Goal: Find specific page/section: Locate item on page

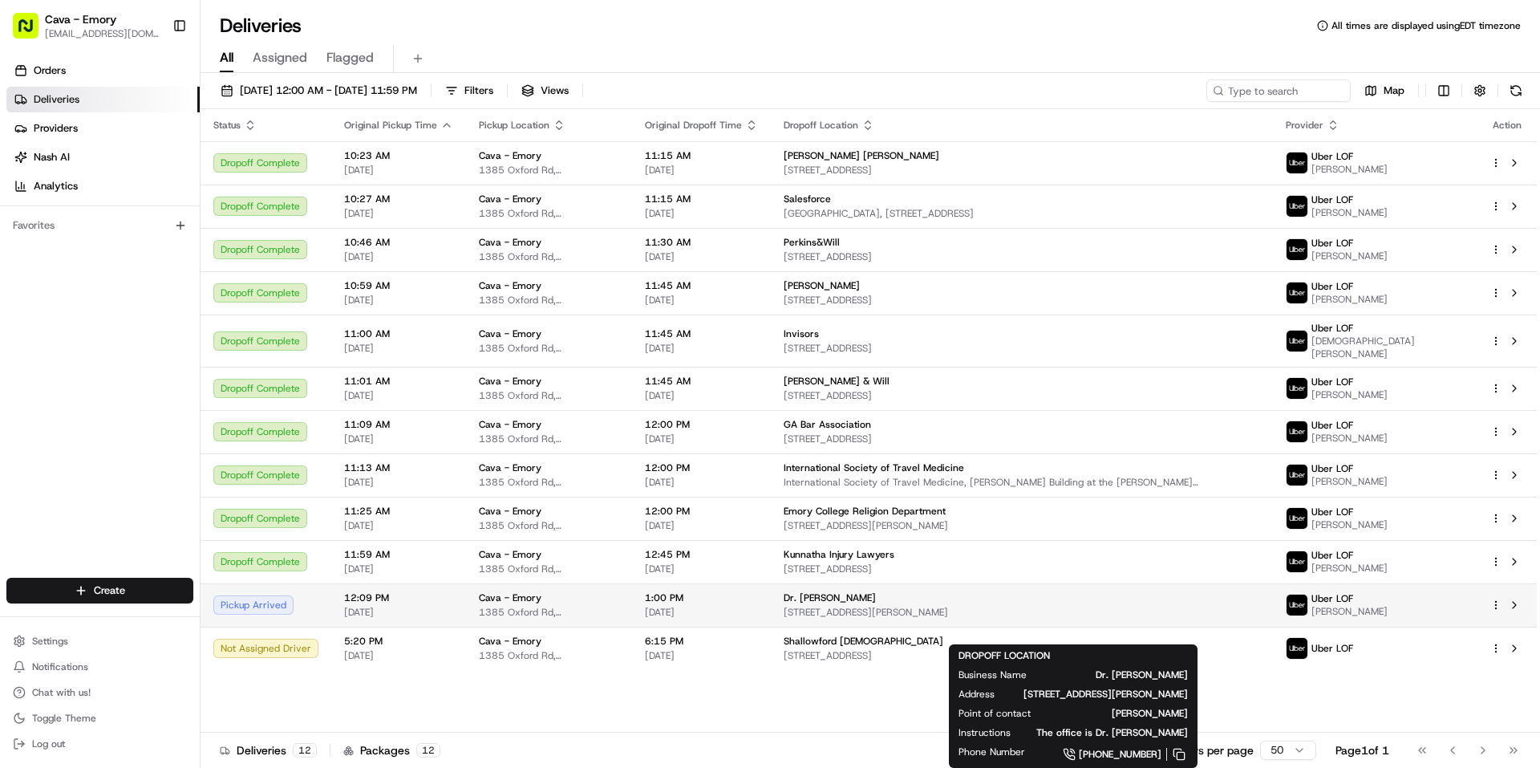
click at [903, 618] on span "[STREET_ADDRESS][PERSON_NAME]" at bounding box center [1022, 612] width 476 height 13
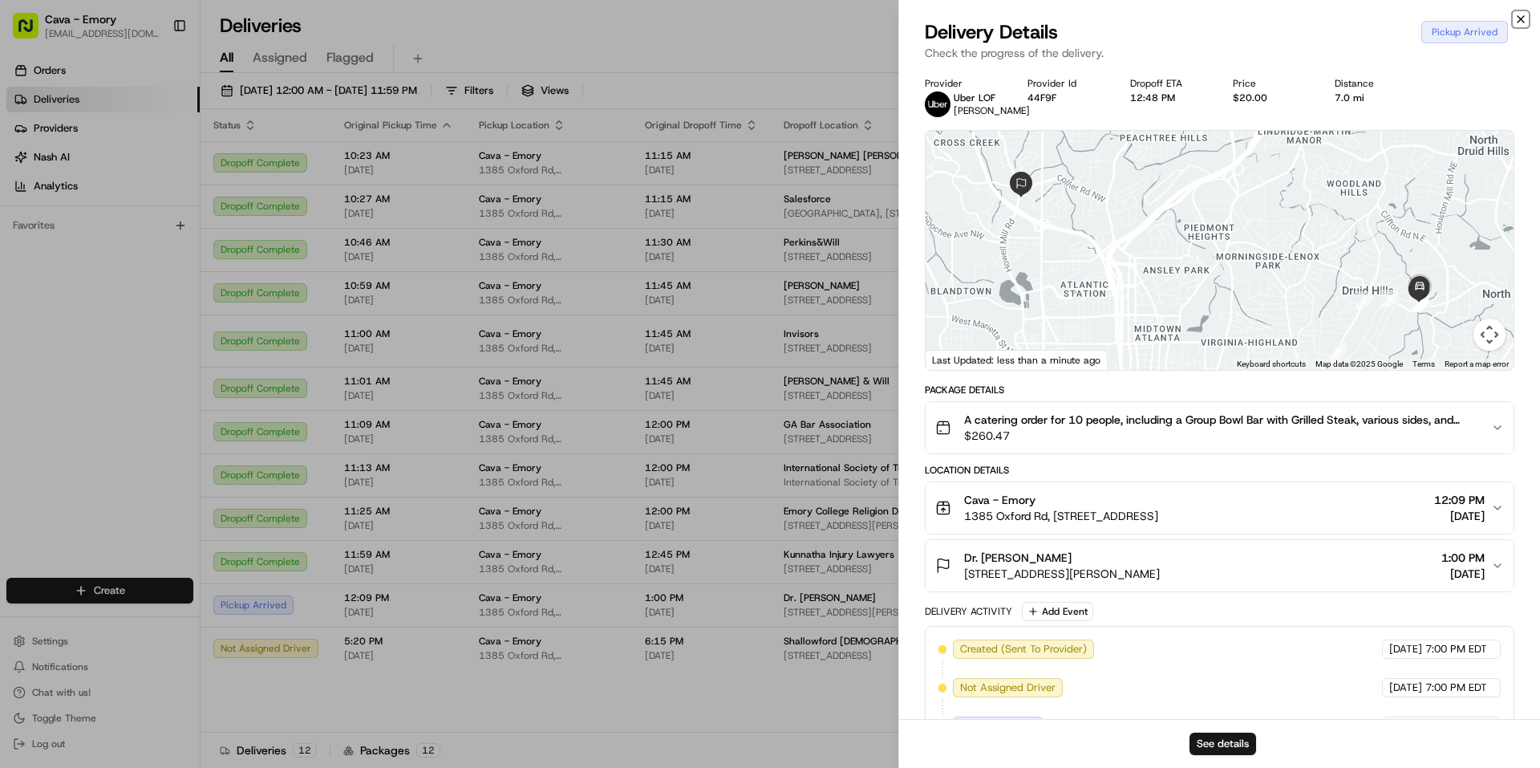
click at [1523, 15] on icon "button" at bounding box center [1520, 19] width 13 height 13
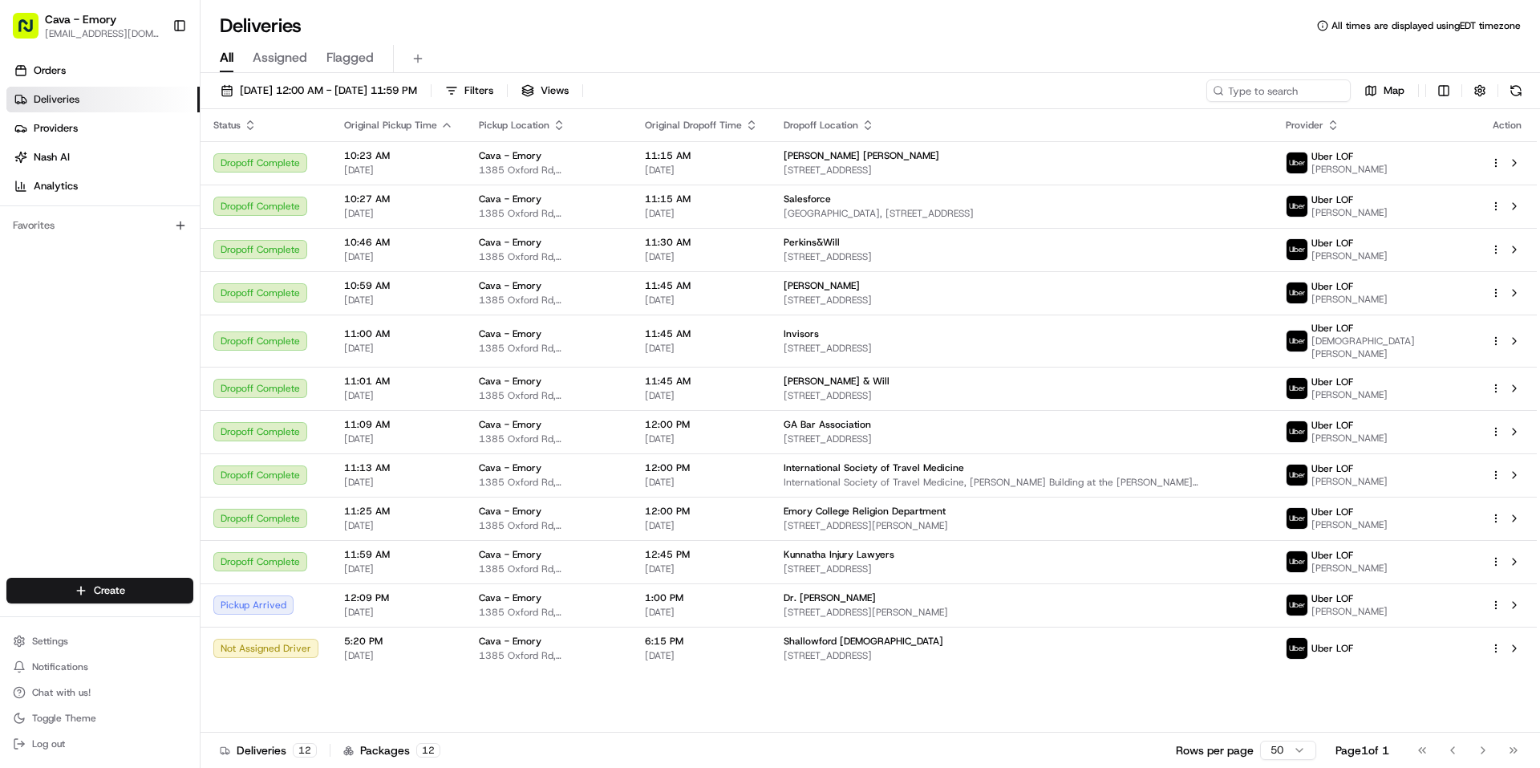
click at [941, 71] on div "All Assigned Flagged" at bounding box center [870, 59] width 1339 height 28
click at [1077, 24] on div "Deliveries All times are displayed using EDT timezone" at bounding box center [870, 26] width 1339 height 26
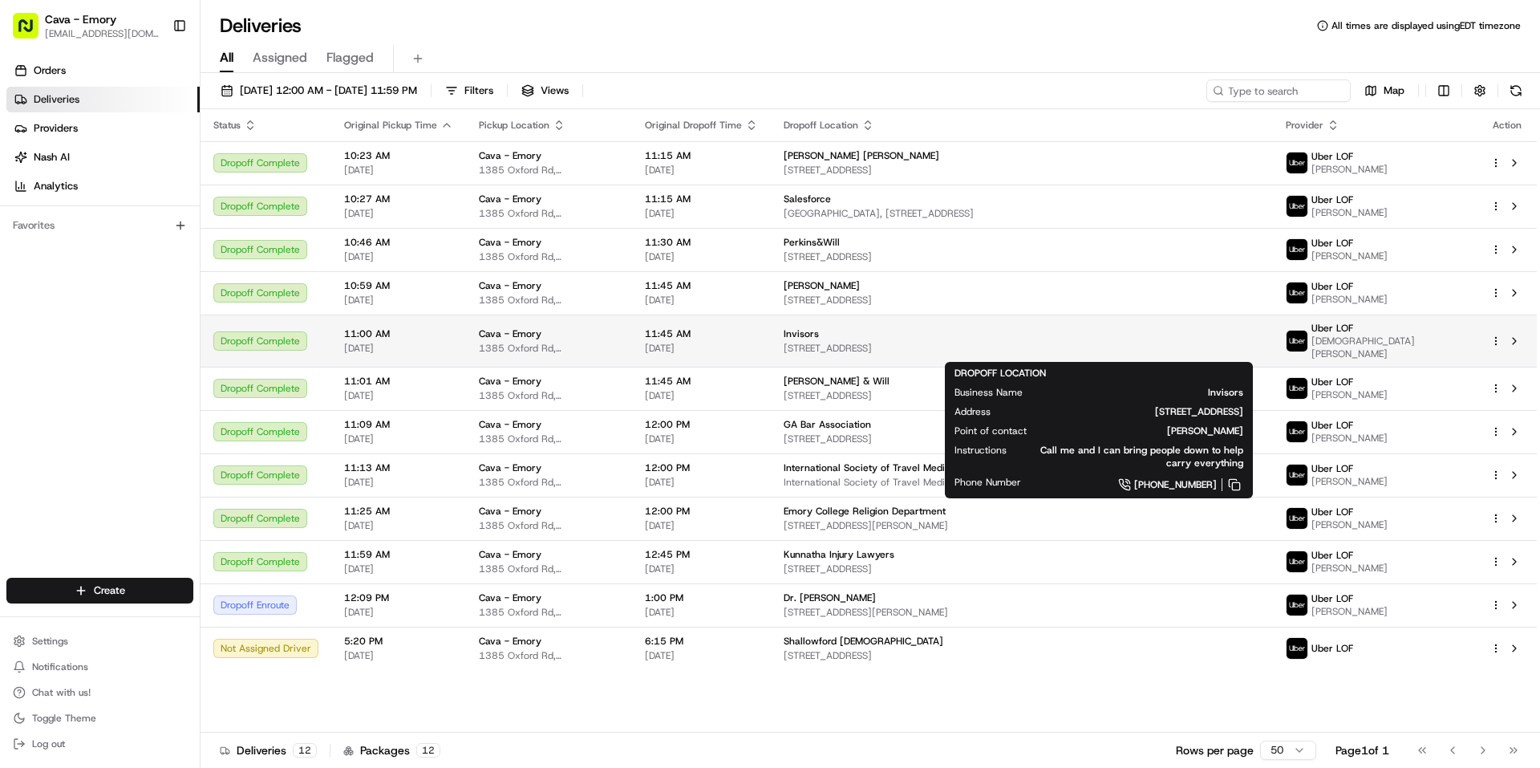
click at [819, 340] on span "Invisors" at bounding box center [801, 333] width 35 height 13
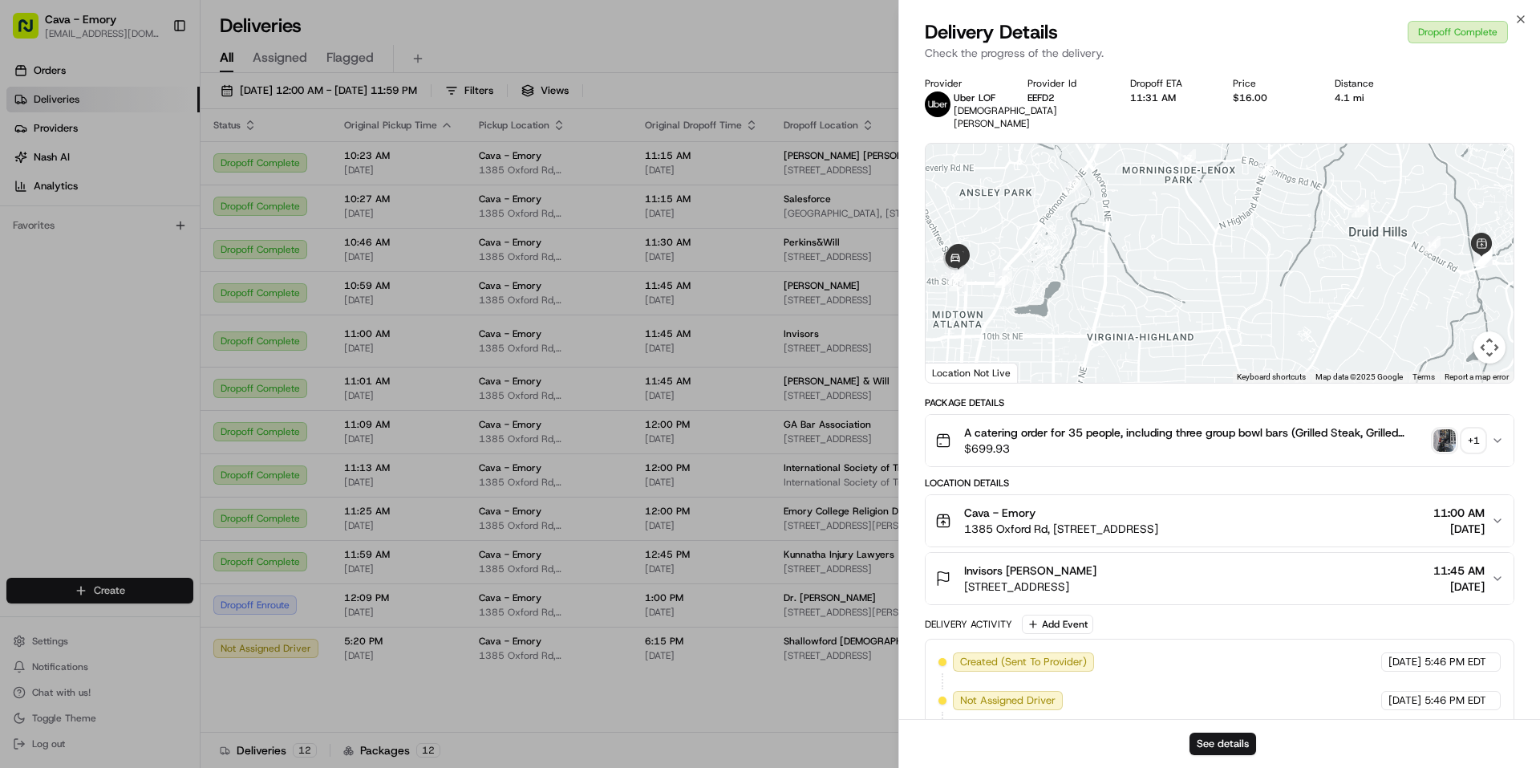
drag, startPoint x: 1251, startPoint y: 577, endPoint x: 962, endPoint y: 581, distance: 288.8
click at [962, 581] on div "Invisors [PERSON_NAME] [STREET_ADDRESS] 11:45 AM [DATE]" at bounding box center [1213, 578] width 556 height 32
copy span "[STREET_ADDRESS]"
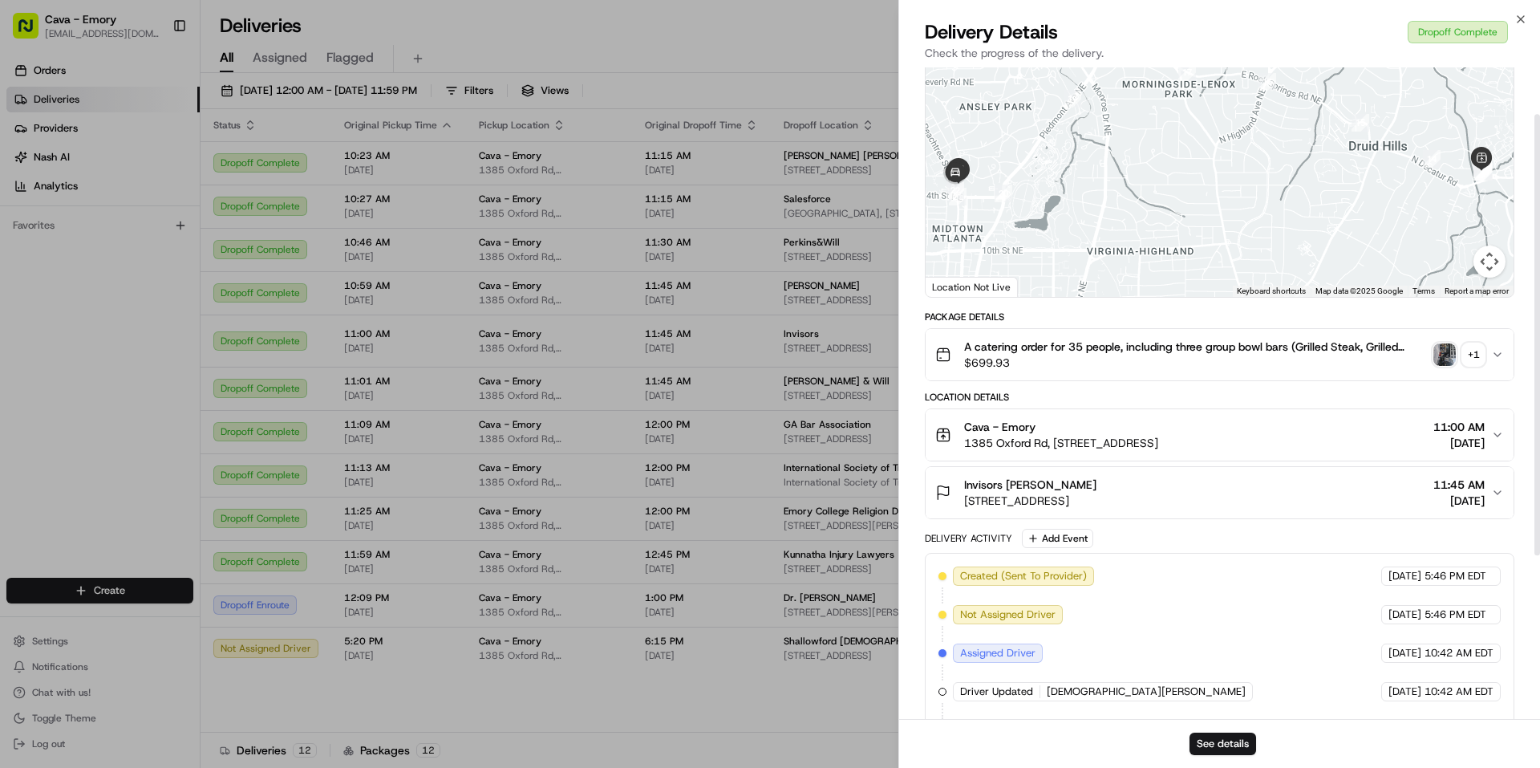
scroll to position [69, 0]
